Goal: Information Seeking & Learning: Learn about a topic

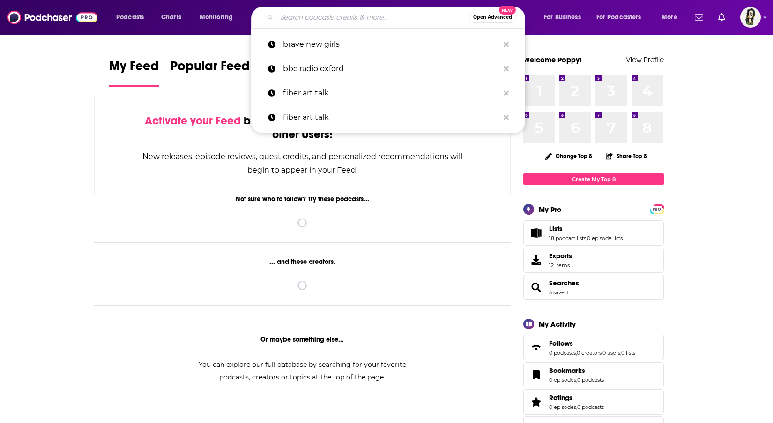
click at [352, 18] on input "Search podcasts, credits, & more..." at bounding box center [373, 17] width 192 height 15
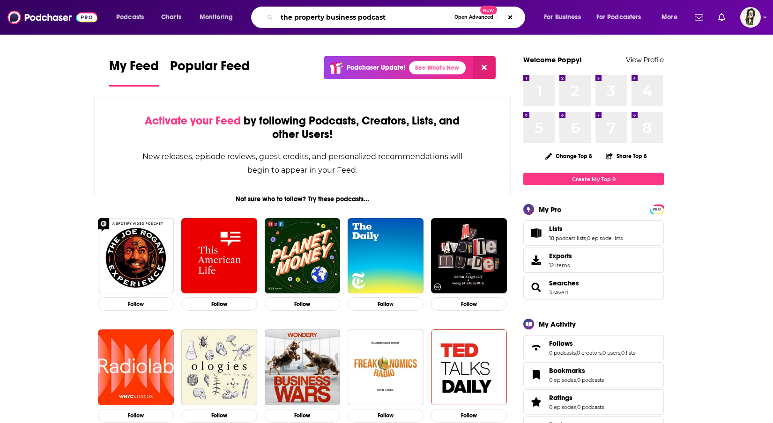
type input "the property business podcast"
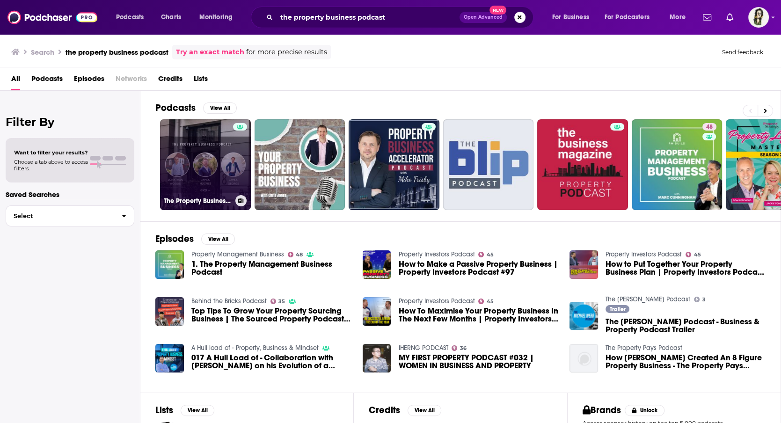
click at [231, 155] on link "The Property Business Podcast" at bounding box center [205, 164] width 91 height 91
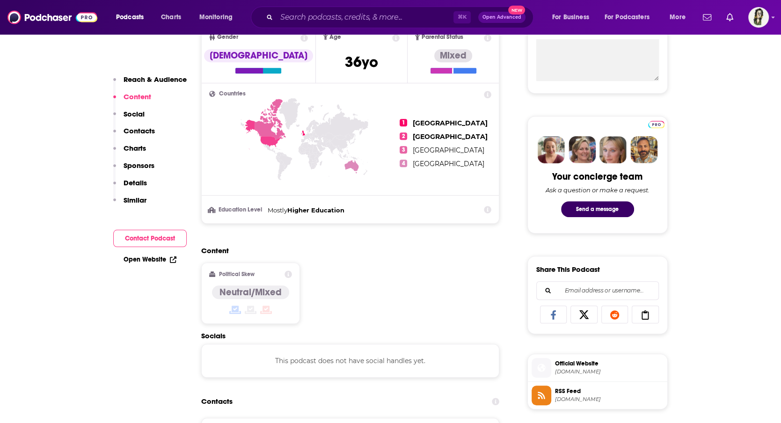
scroll to position [335, 0]
